Goal: Information Seeking & Learning: Learn about a topic

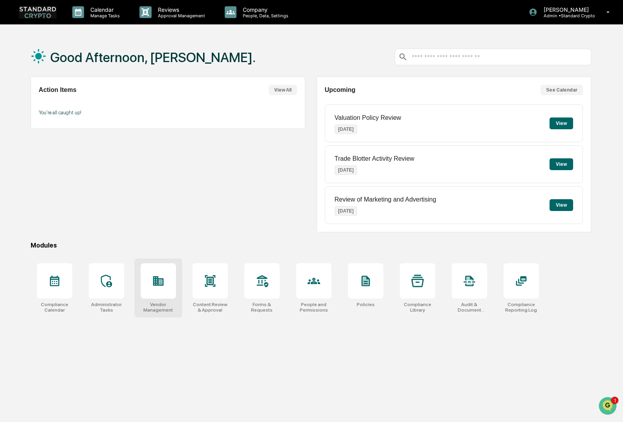
click at [159, 290] on div at bounding box center [158, 280] width 35 height 35
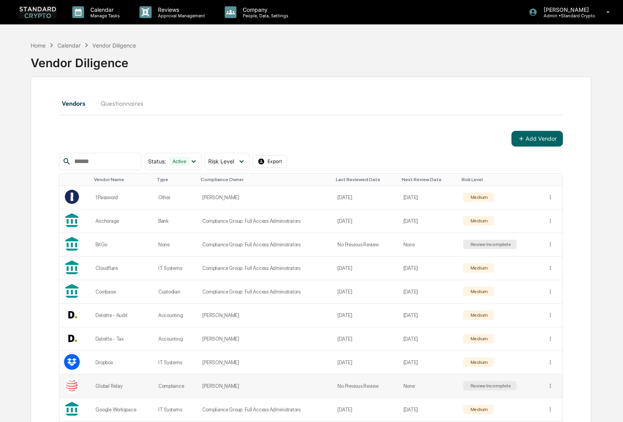
click at [177, 386] on td "Compliance" at bounding box center [176, 386] width 44 height 24
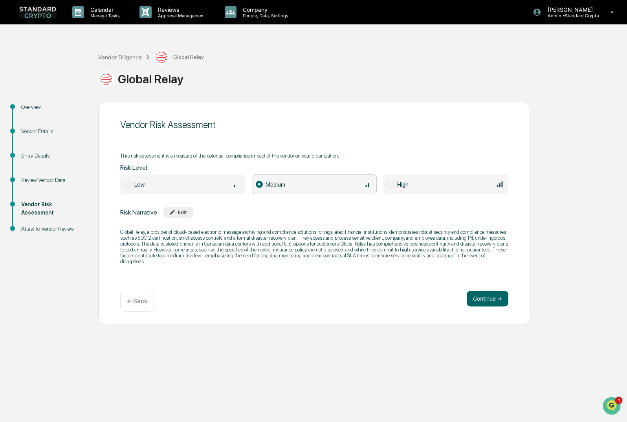
click at [26, 107] on div "Overview" at bounding box center [53, 107] width 64 height 8
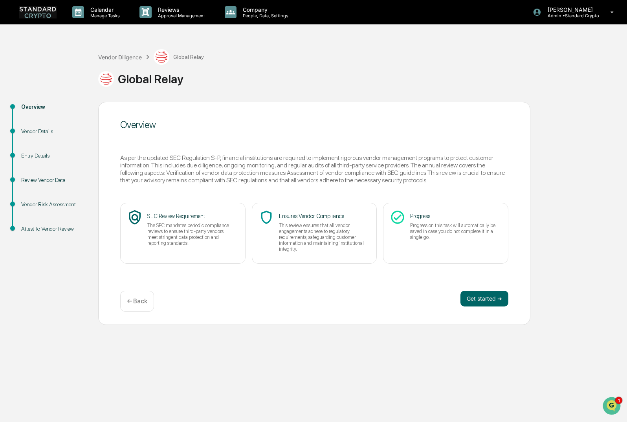
click at [31, 132] on div "Vendor Details" at bounding box center [53, 131] width 64 height 8
click at [28, 157] on div "Entry Details" at bounding box center [53, 156] width 64 height 8
drag, startPoint x: 28, startPoint y: 157, endPoint x: 111, endPoint y: 174, distance: 84.6
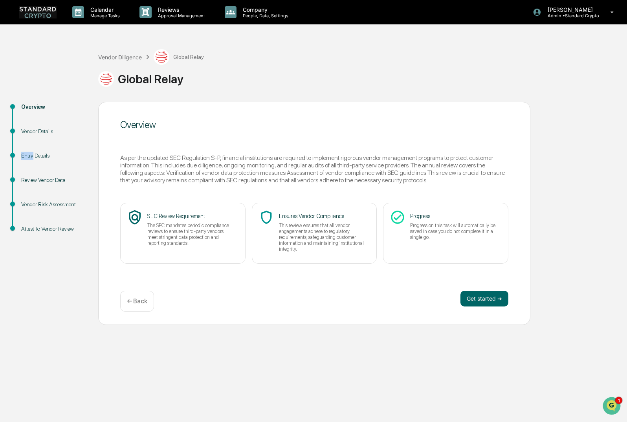
click at [28, 157] on div "Entry Details" at bounding box center [53, 156] width 64 height 8
click at [494, 304] on button "Get started ➔" at bounding box center [484, 299] width 48 height 16
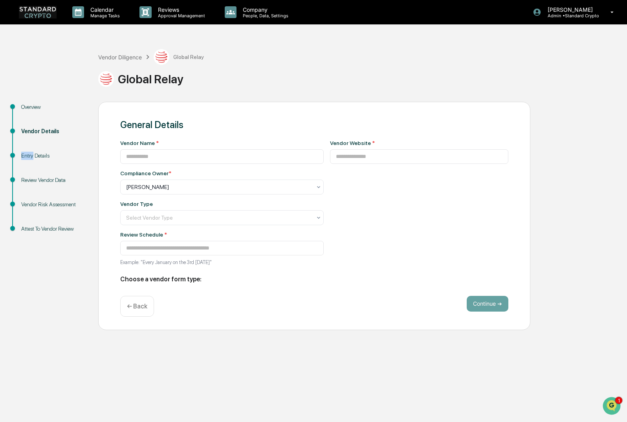
type input "**********"
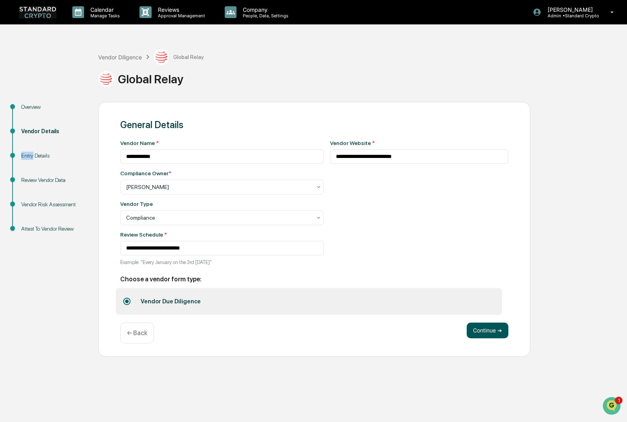
click at [486, 330] on button "Continue ➔" at bounding box center [488, 330] width 42 height 16
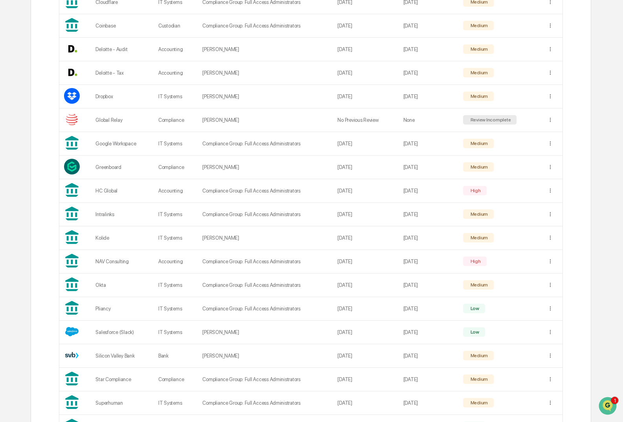
scroll to position [314, 0]
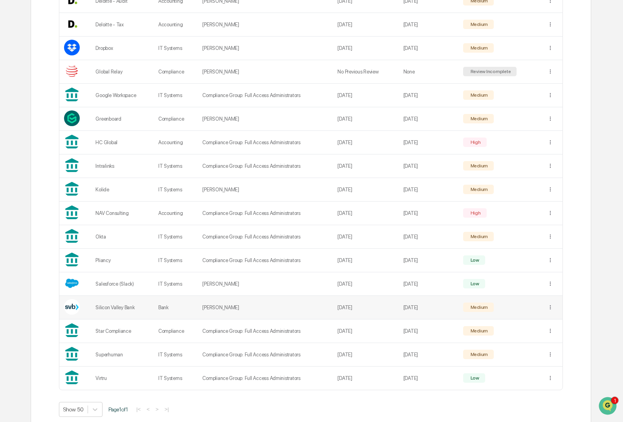
click at [156, 311] on td "Bank" at bounding box center [176, 308] width 44 height 24
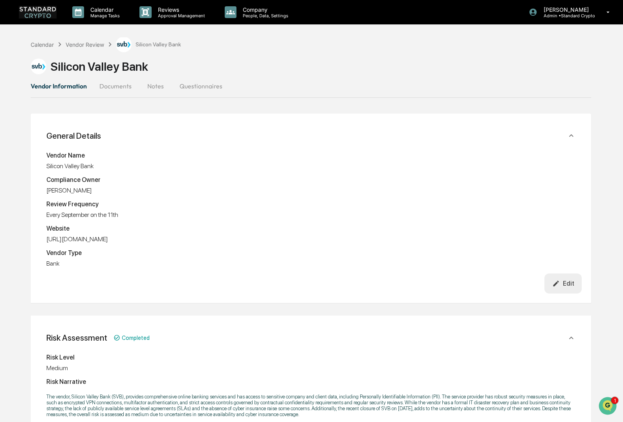
click at [325, 84] on div "Vendor Information Documents Notes Questionnaires" at bounding box center [311, 86] width 560 height 19
click at [300, 55] on div "Silicon Valley Bank" at bounding box center [311, 63] width 560 height 22
click at [114, 87] on button "Documents" at bounding box center [115, 86] width 45 height 19
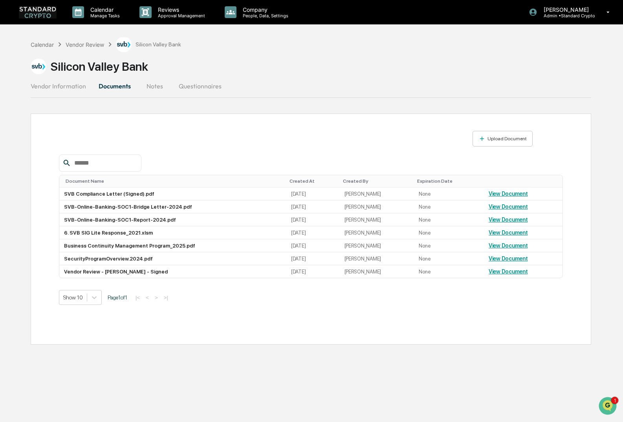
click at [152, 86] on button "Notes" at bounding box center [154, 86] width 35 height 19
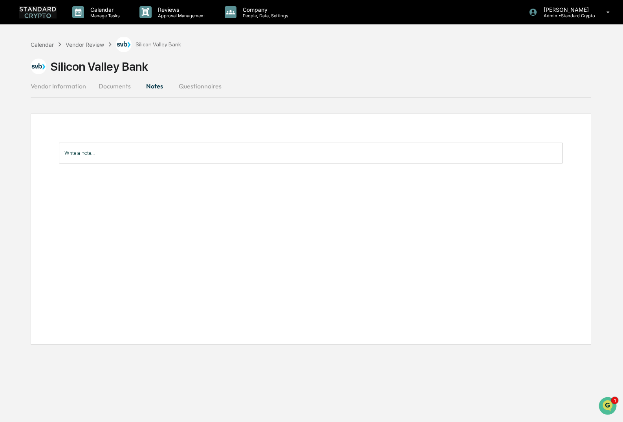
click at [202, 90] on button "Questionnaires" at bounding box center [199, 86] width 55 height 19
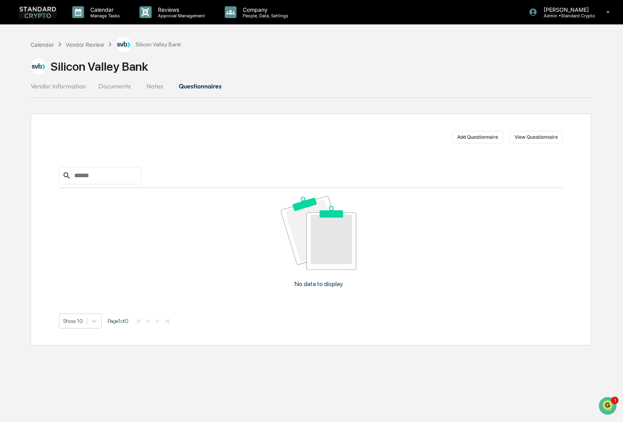
click at [318, 90] on div "Vendor Information Documents Notes Questionnaires" at bounding box center [311, 86] width 560 height 19
